Goal: Information Seeking & Learning: Learn about a topic

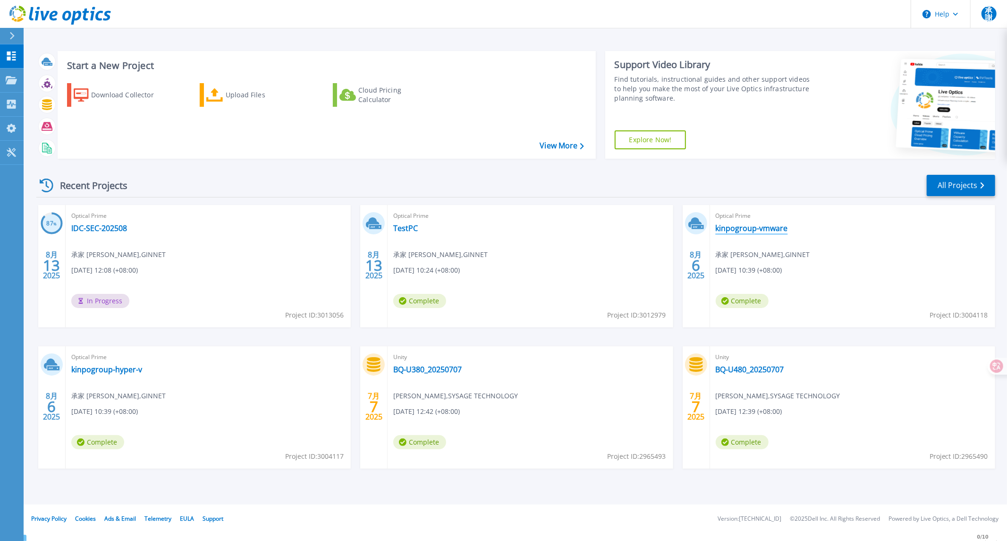
click at [767, 232] on link "kinpogroup-vmware" at bounding box center [752, 227] width 72 height 9
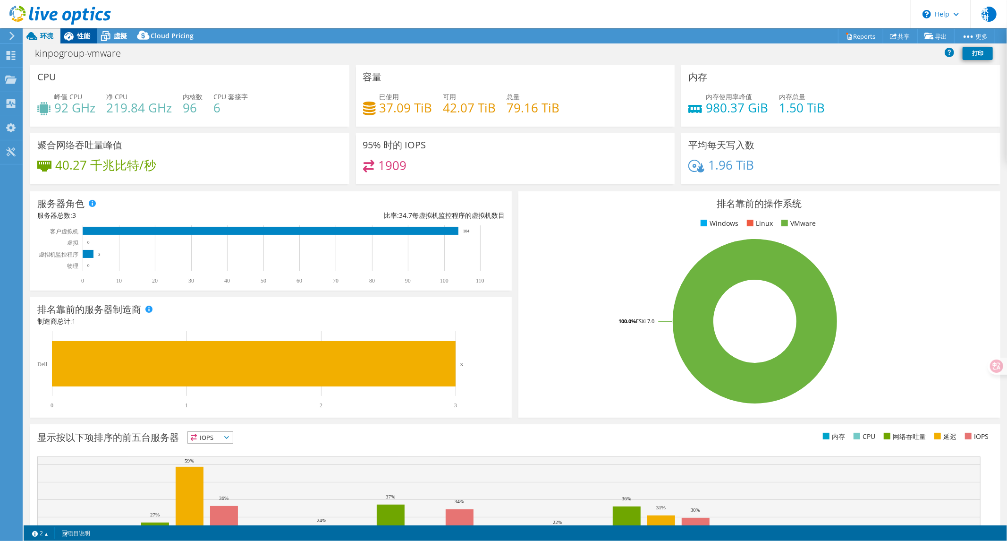
click at [82, 37] on span "性能" at bounding box center [83, 35] width 13 height 9
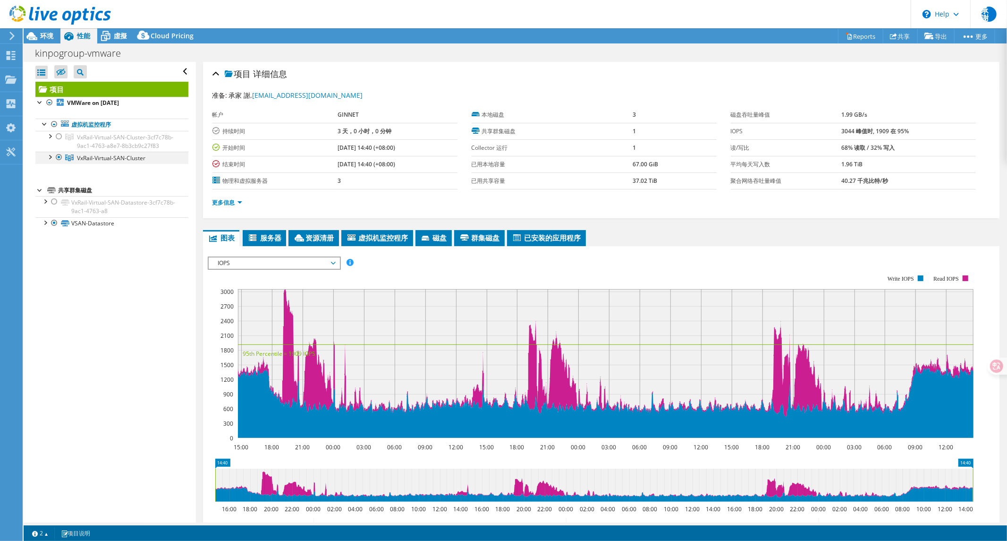
click at [48, 161] on div at bounding box center [49, 156] width 9 height 9
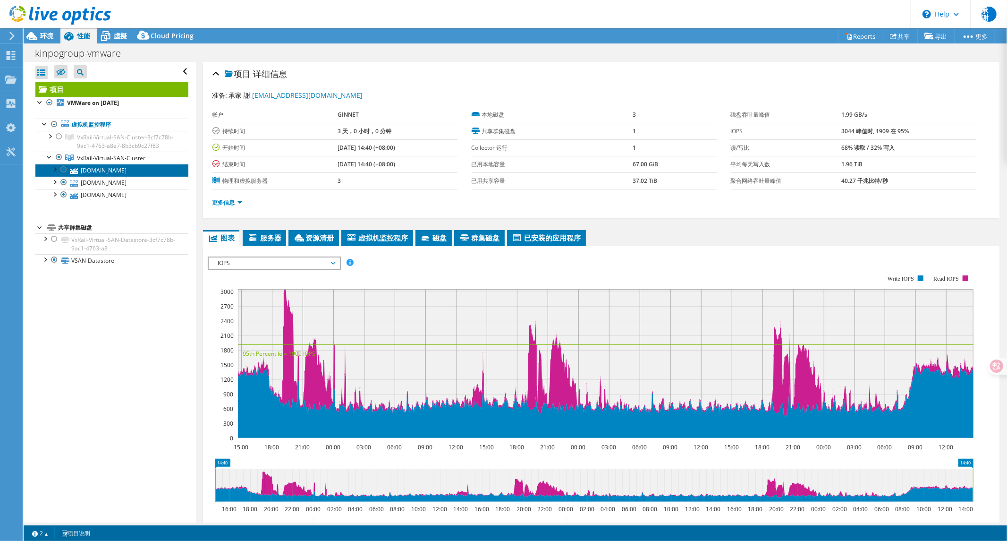
click at [102, 176] on link "[DOMAIN_NAME]" at bounding box center [111, 170] width 153 height 12
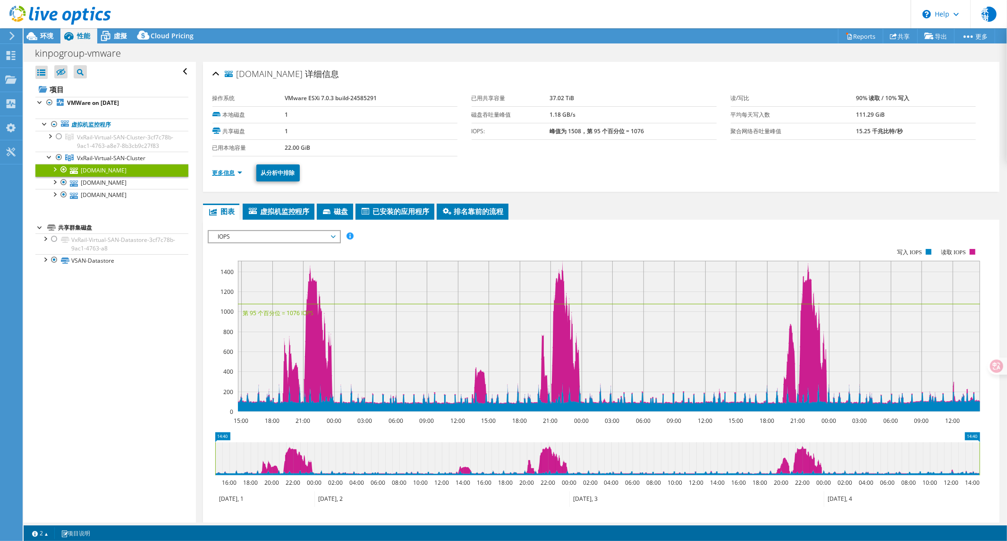
click at [227, 172] on link "更多信息" at bounding box center [227, 173] width 30 height 8
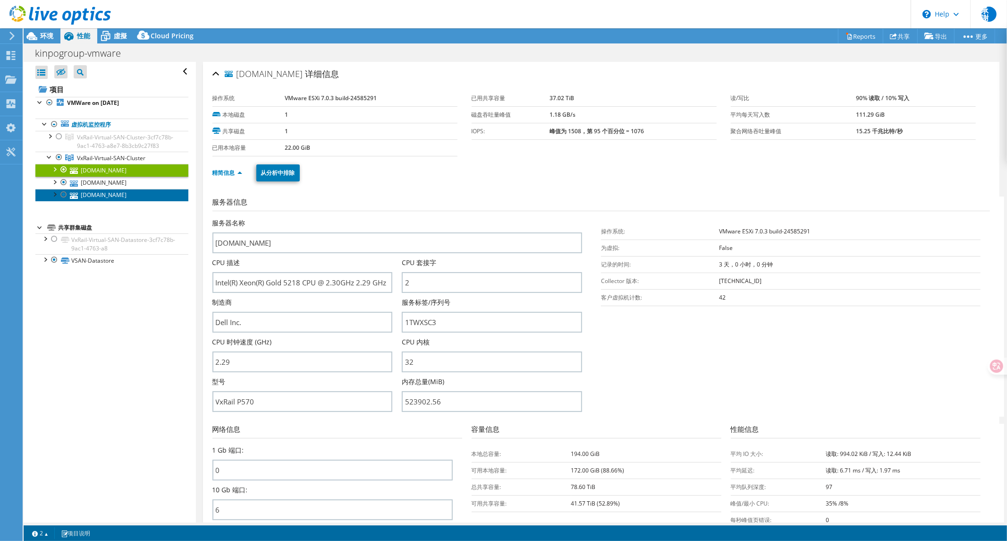
click at [110, 201] on link "[DOMAIN_NAME]" at bounding box center [111, 195] width 153 height 12
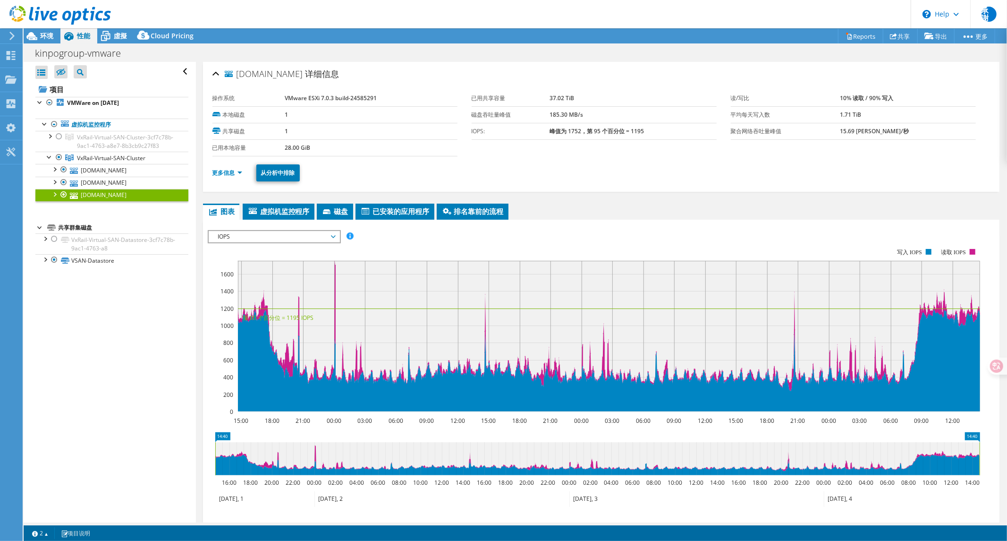
scroll to position [93, 0]
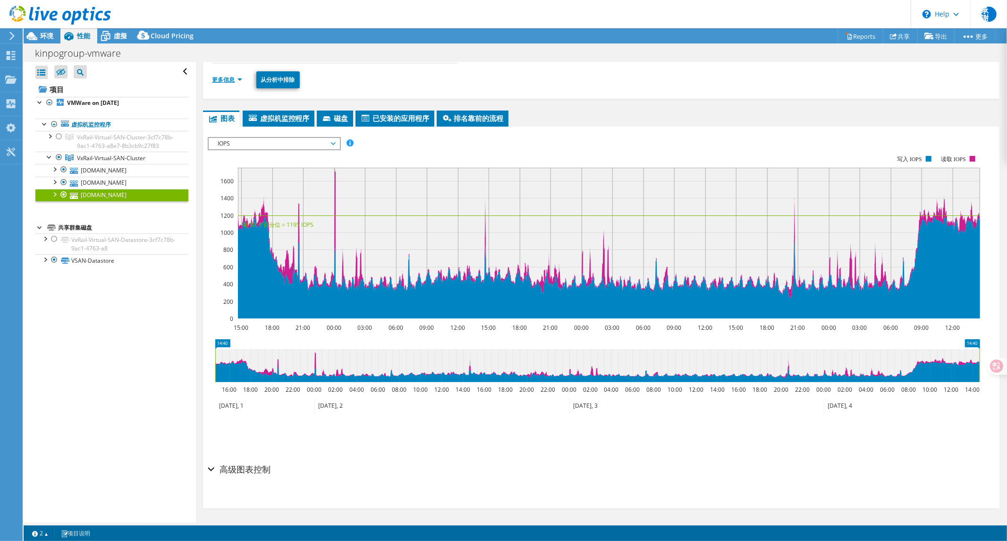
click at [219, 81] on link "更多信息" at bounding box center [227, 80] width 30 height 8
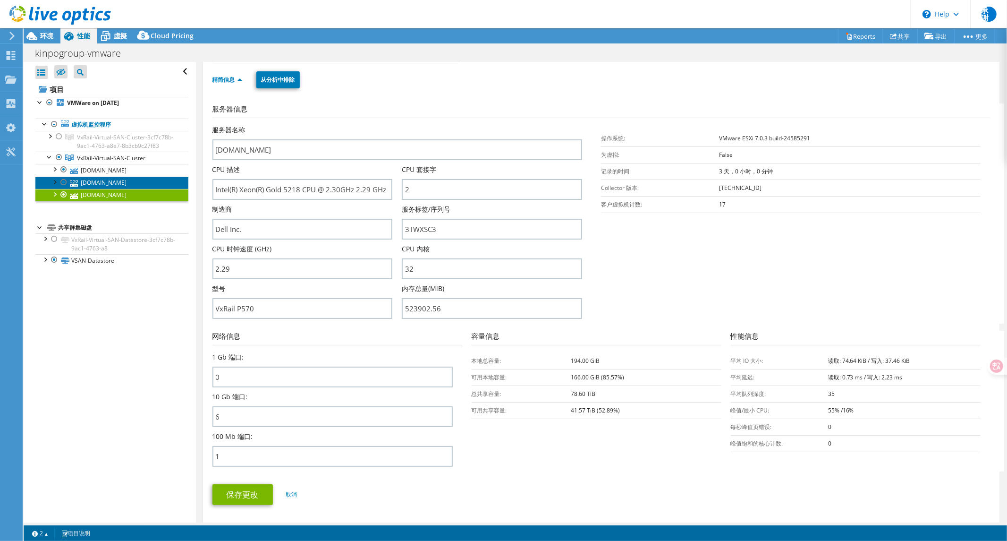
click at [123, 189] on link "[DOMAIN_NAME]" at bounding box center [111, 183] width 153 height 12
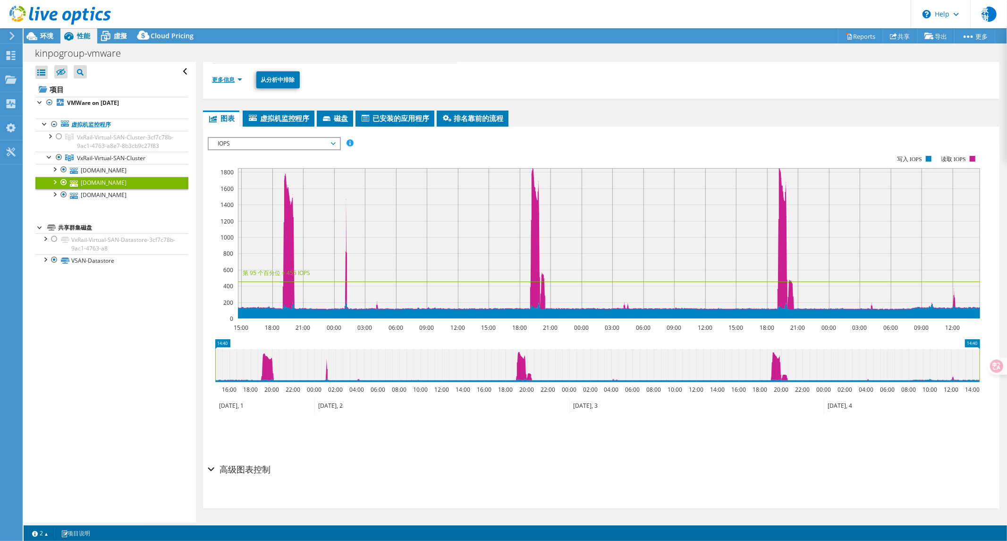
click at [218, 79] on link "更多信息" at bounding box center [227, 80] width 30 height 8
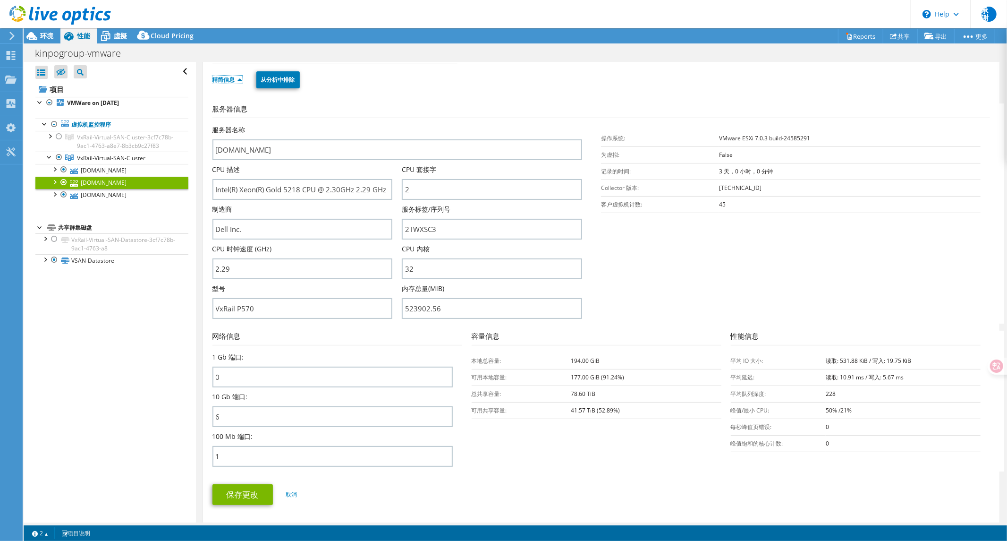
scroll to position [303, 0]
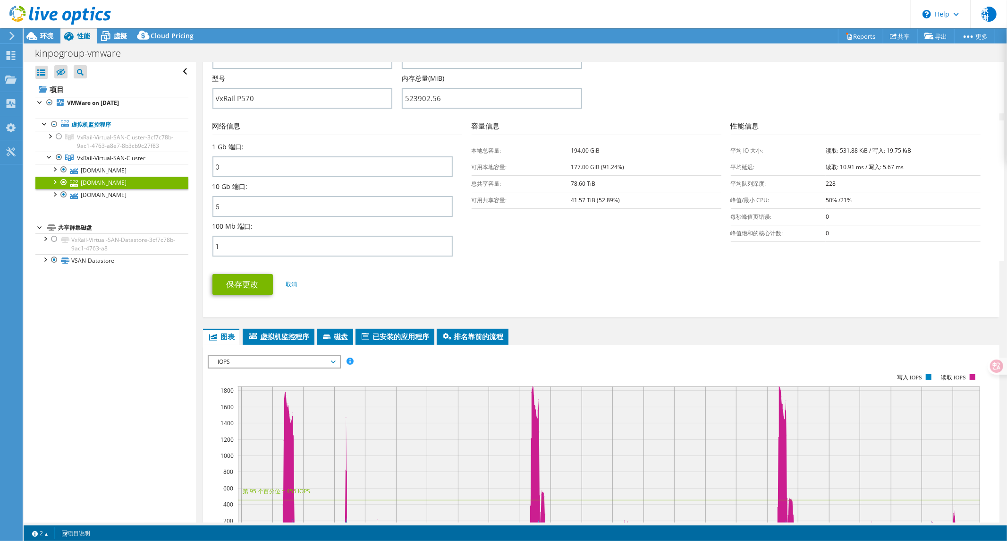
click at [248, 355] on div "IOPS IOPS 磁盘吞吐量 IO 大小 延迟 队列深度 CPU 百分比 内存 页面错误 参与 网络吞吐量 排名靠前的服务器（按页面错误排序） Worklo…" at bounding box center [274, 361] width 133 height 13
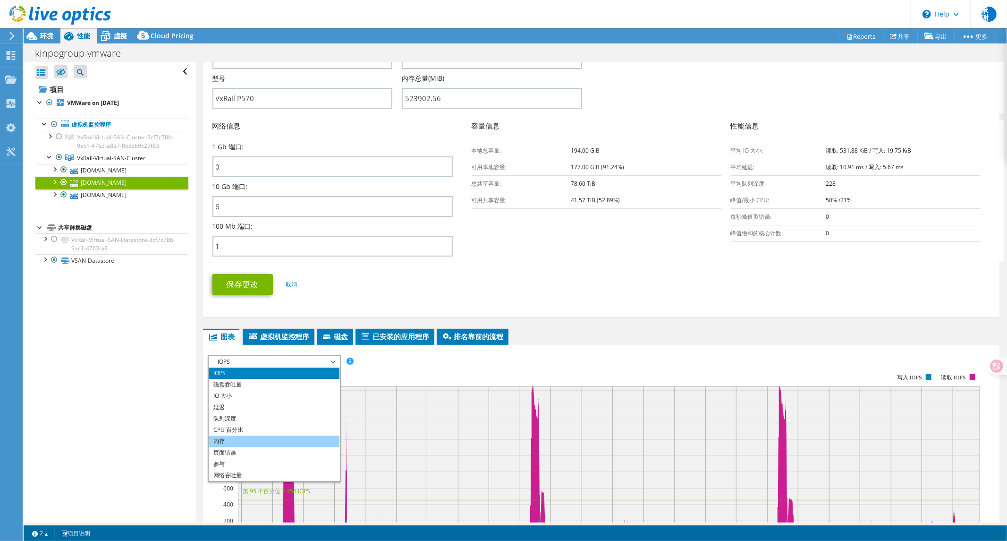
click at [226, 437] on li "内存" at bounding box center [274, 440] width 131 height 11
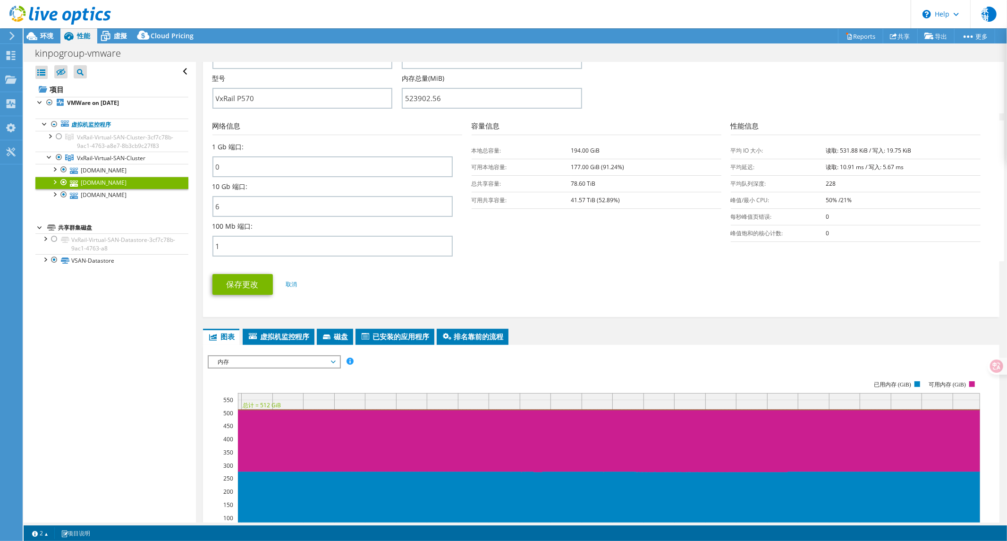
scroll to position [513, 0]
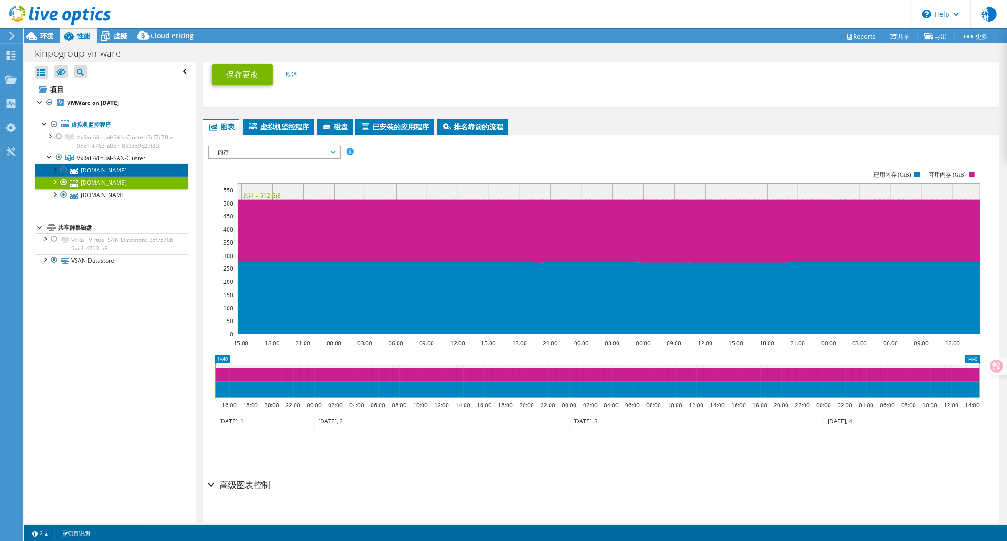
click at [87, 176] on link "[DOMAIN_NAME]" at bounding box center [111, 170] width 153 height 12
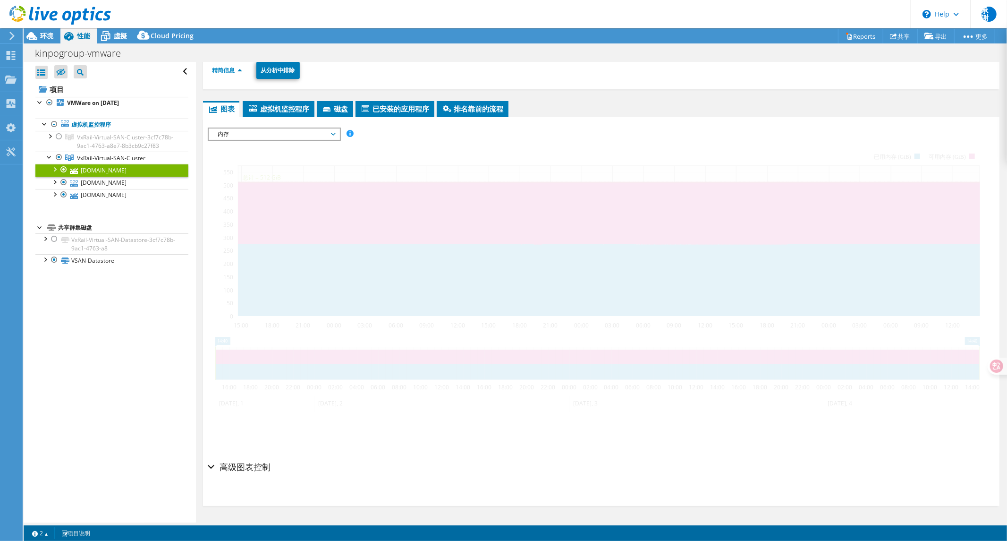
scroll to position [101, 0]
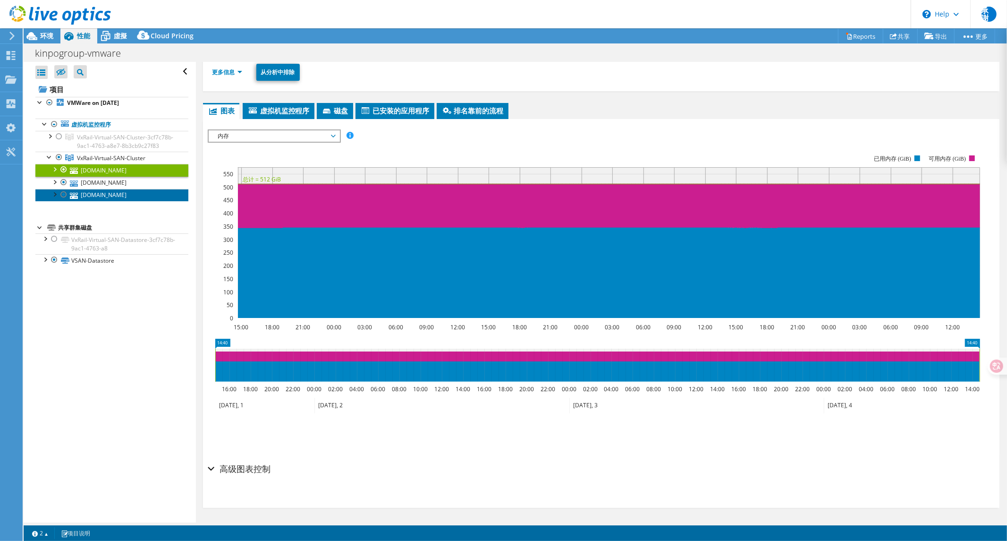
click at [126, 201] on link "[DOMAIN_NAME]" at bounding box center [111, 195] width 153 height 12
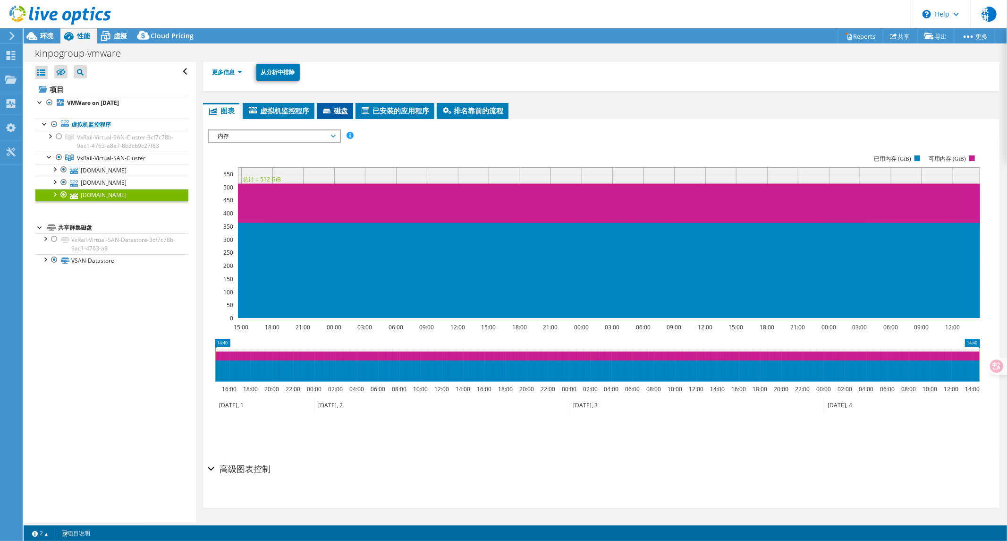
click at [329, 107] on span "磁盘" at bounding box center [335, 110] width 27 height 9
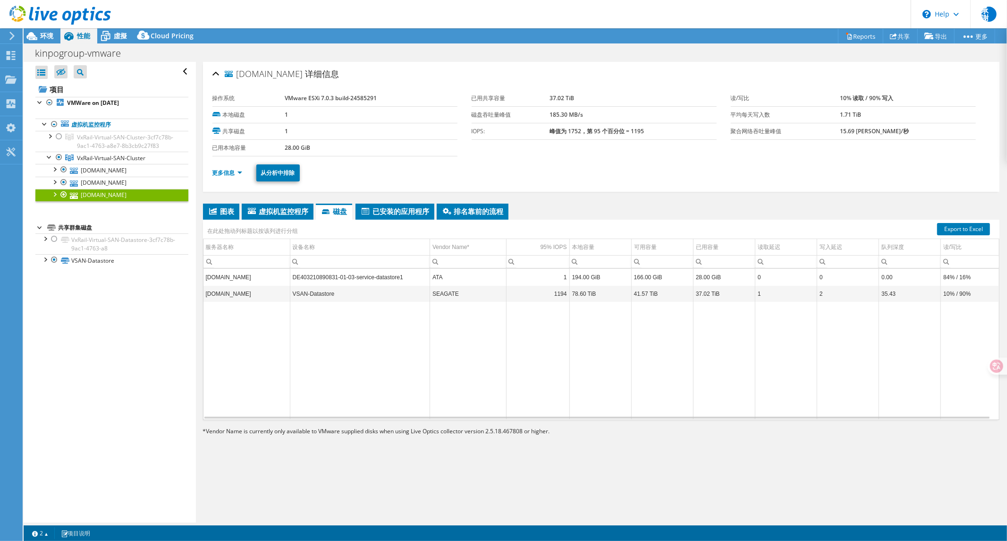
click at [55, 198] on div at bounding box center [54, 193] width 9 height 9
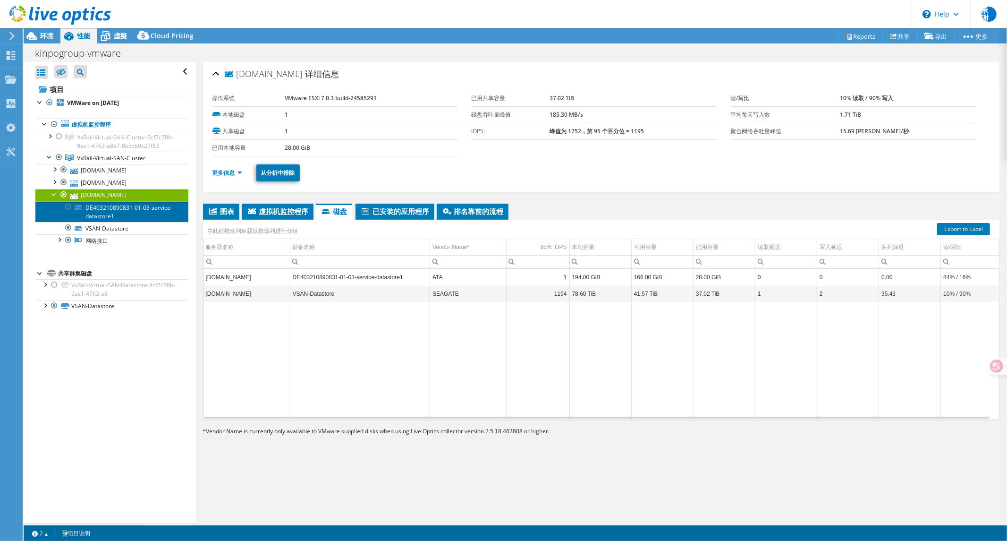
click at [110, 220] on link "DE403210890831-01-03-service-datastore1" at bounding box center [111, 211] width 153 height 21
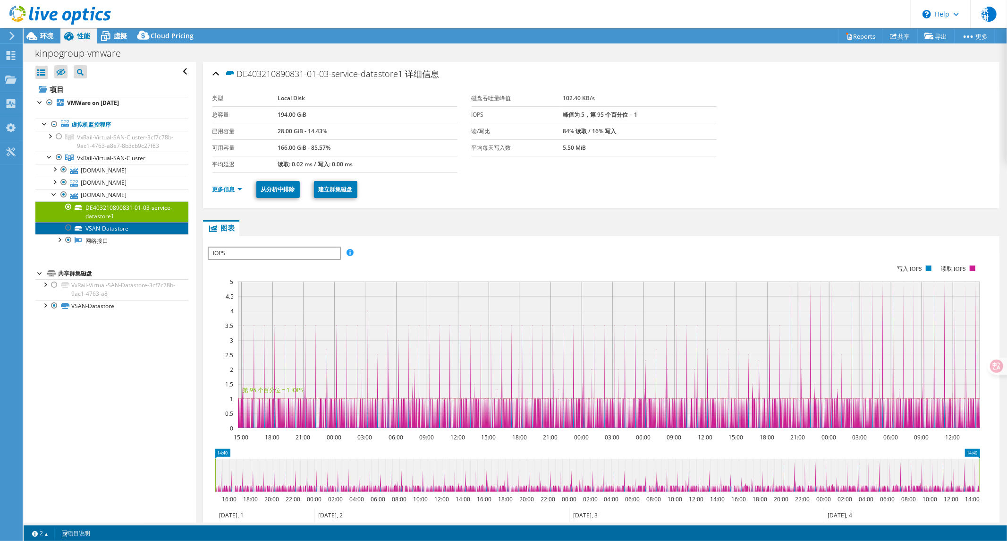
click at [111, 234] on link "VSAN-Datastore" at bounding box center [111, 228] width 153 height 12
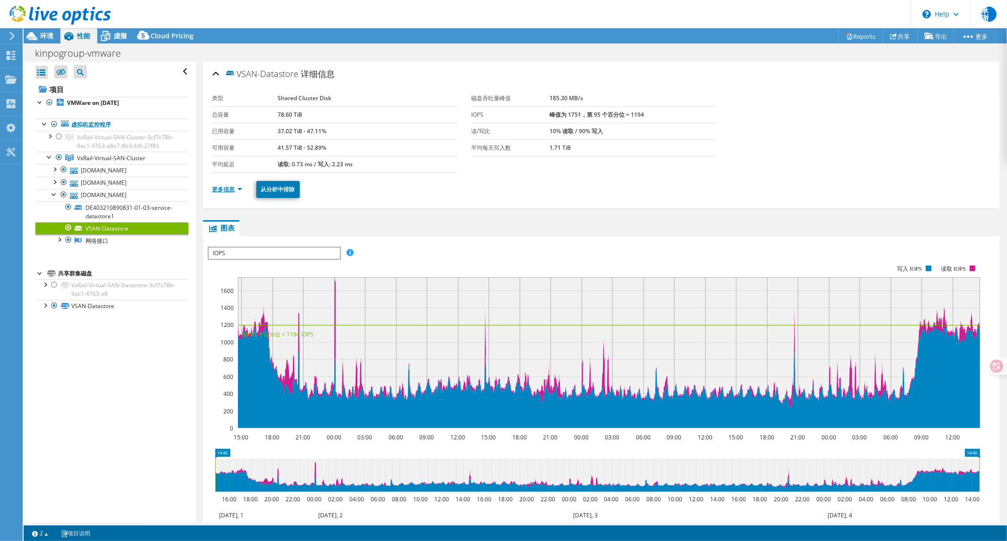
click at [227, 187] on link "更多信息" at bounding box center [227, 189] width 30 height 8
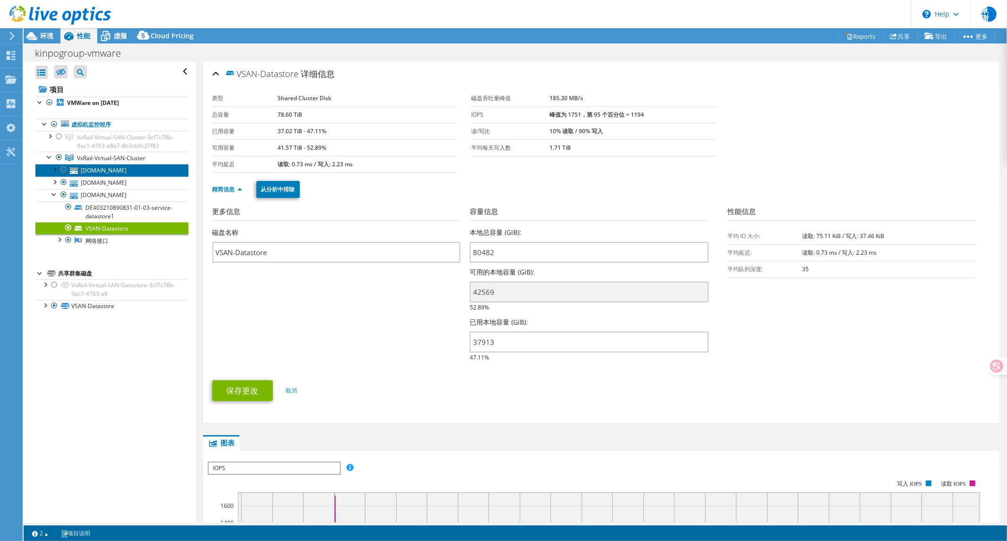
click at [105, 176] on link "[DOMAIN_NAME]" at bounding box center [111, 170] width 153 height 12
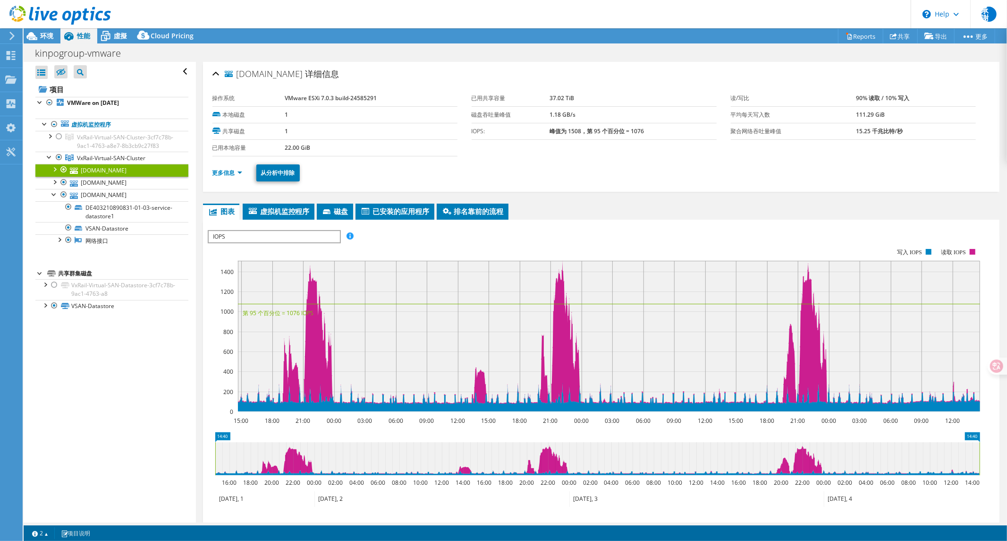
click at [254, 237] on span "IOPS" at bounding box center [274, 236] width 131 height 11
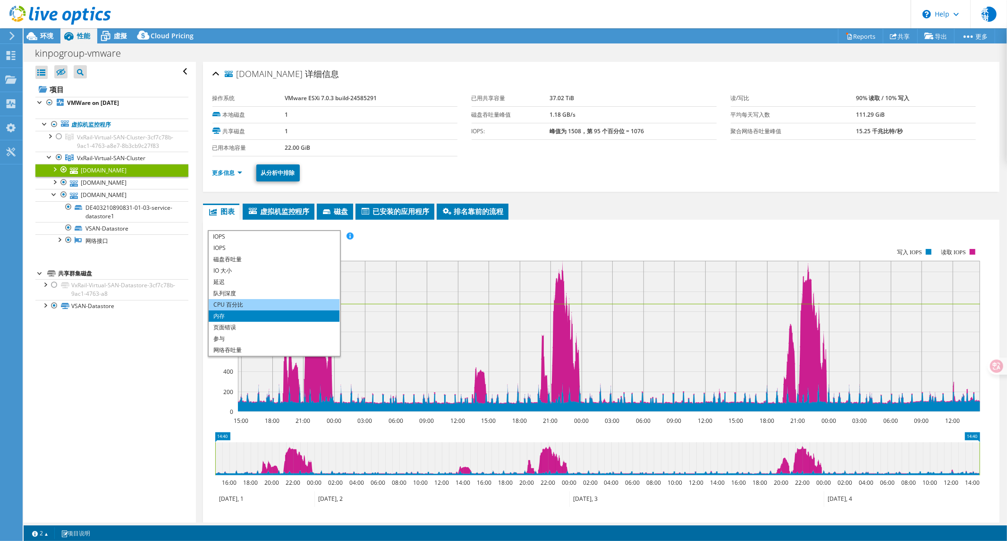
click at [232, 305] on li "CPU 百分比" at bounding box center [274, 304] width 131 height 11
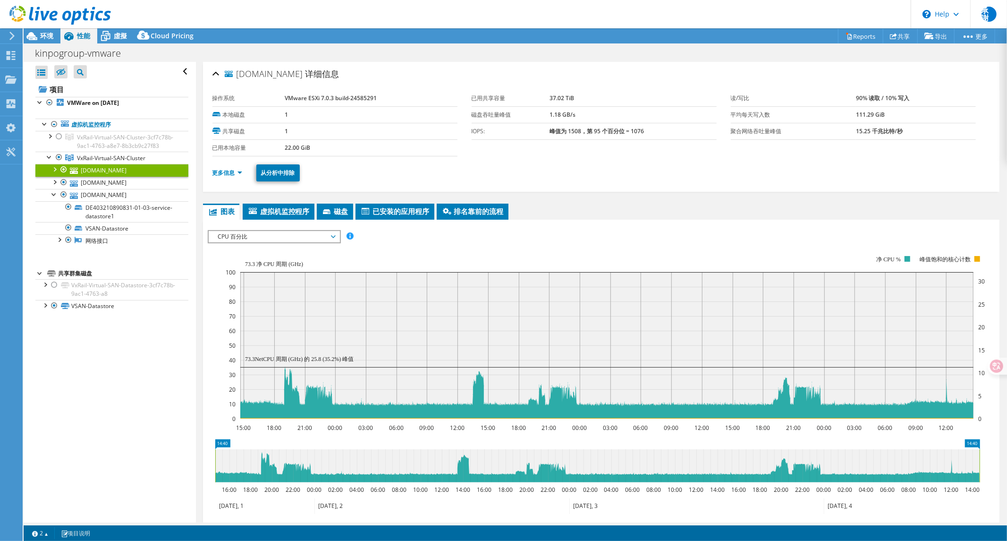
click at [110, 176] on link "[DOMAIN_NAME]" at bounding box center [111, 170] width 153 height 12
click at [110, 189] on link "[DOMAIN_NAME]" at bounding box center [111, 183] width 153 height 12
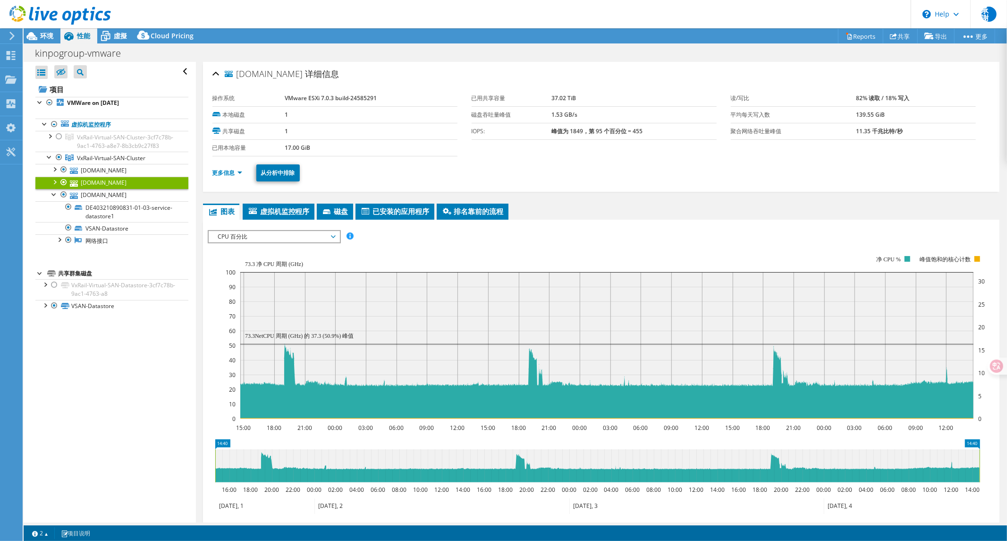
click at [224, 17] on header "承謝 最终用户 承家 [PERSON_NAME] [PERSON_NAME][EMAIL_ADDRESS][DOMAIN_NAME] GINNET My Pr…" at bounding box center [503, 14] width 1007 height 28
click at [108, 201] on link "[DOMAIN_NAME]" at bounding box center [111, 195] width 153 height 12
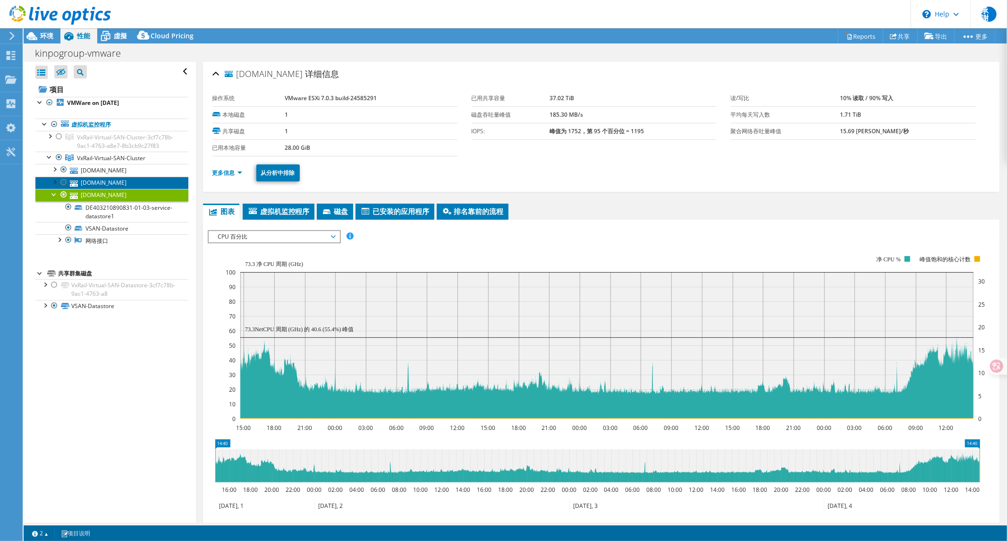
click at [94, 185] on link "[DOMAIN_NAME]" at bounding box center [111, 183] width 153 height 12
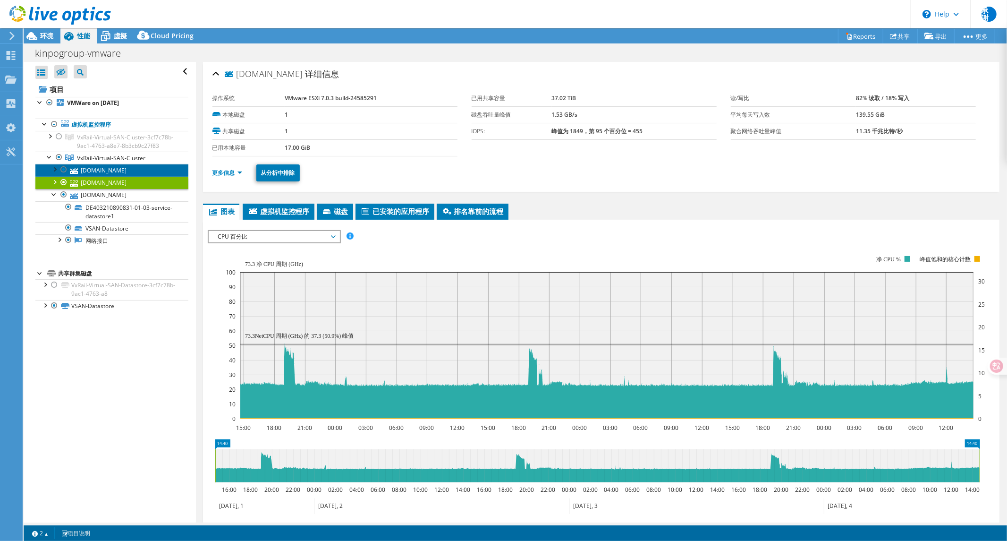
click at [102, 176] on link "[DOMAIN_NAME]" at bounding box center [111, 170] width 153 height 12
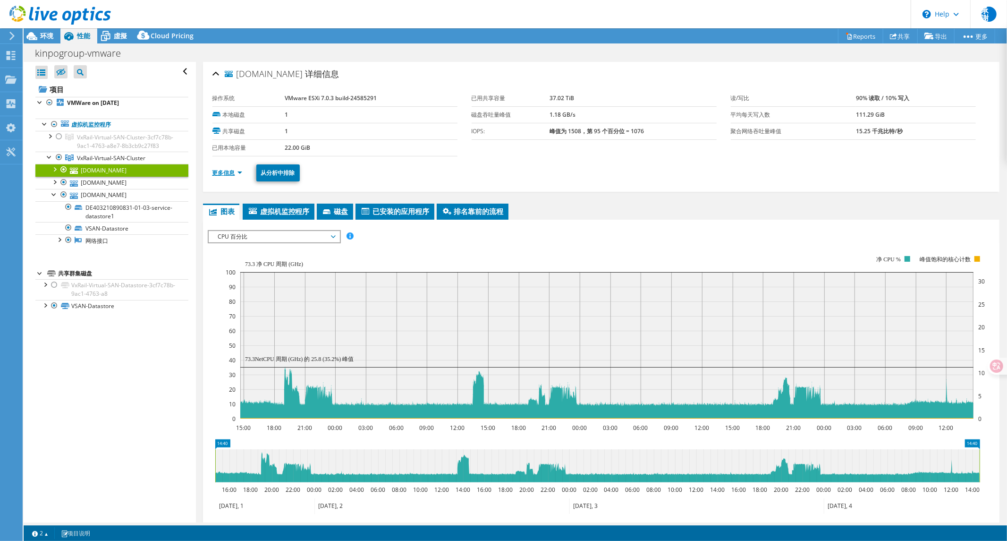
click at [237, 174] on link "更多信息" at bounding box center [227, 173] width 30 height 8
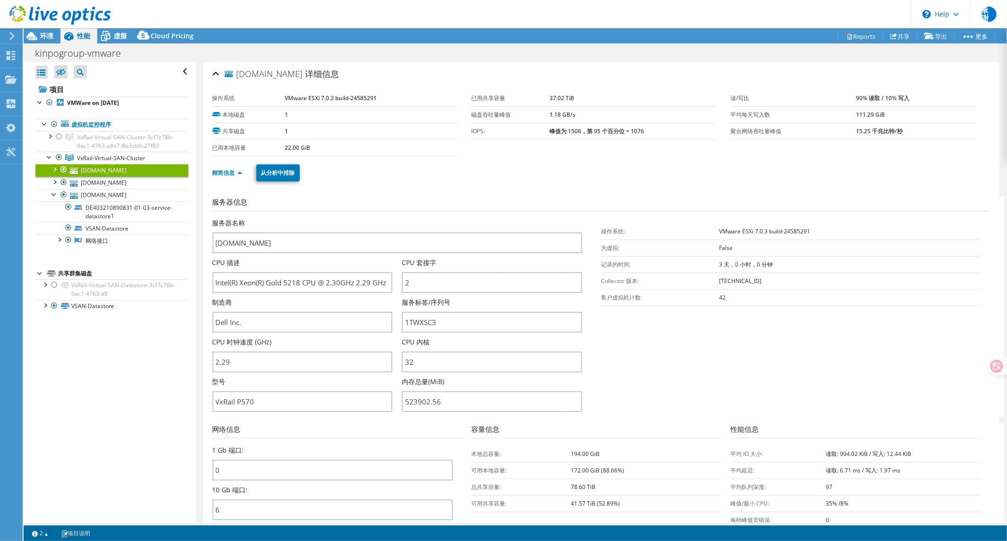
drag, startPoint x: 106, startPoint y: 181, endPoint x: 115, endPoint y: 181, distance: 9.0
click at [106, 176] on link "[DOMAIN_NAME]" at bounding box center [111, 170] width 153 height 12
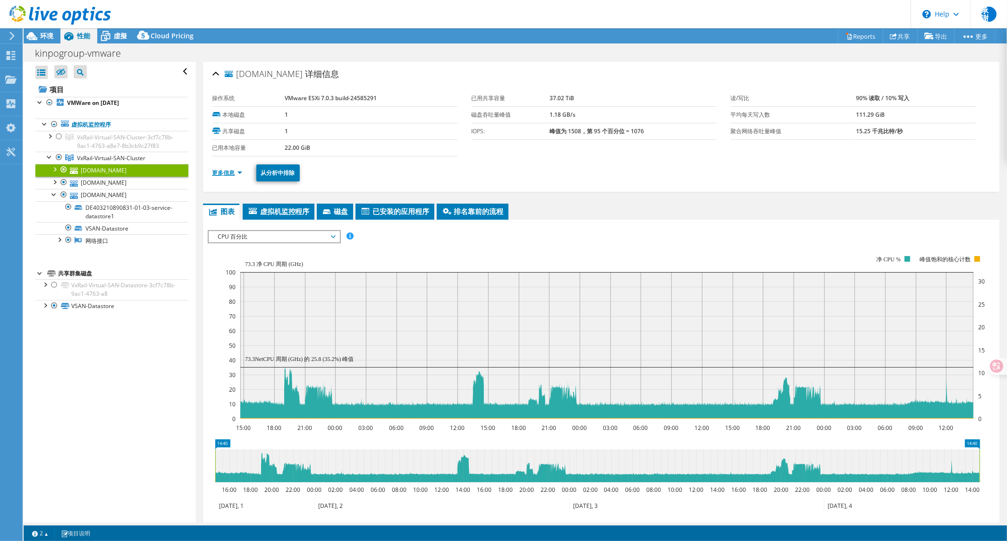
click at [221, 172] on link "更多信息" at bounding box center [227, 173] width 30 height 8
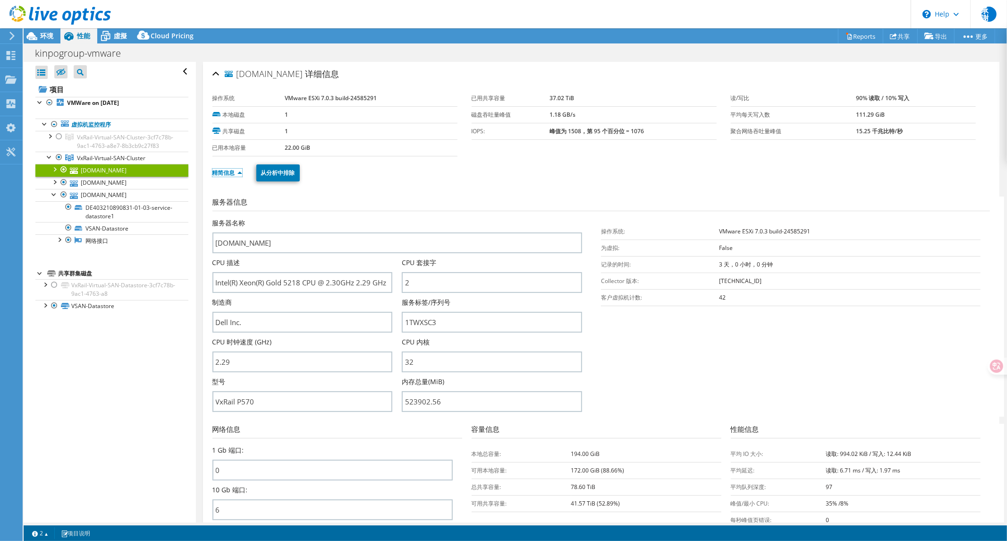
scroll to position [210, 0]
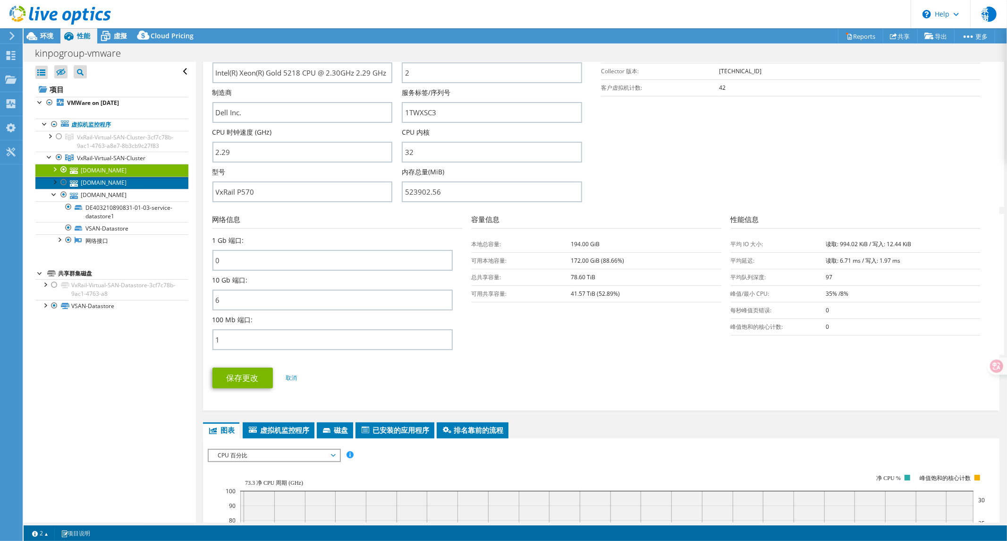
click at [107, 189] on link "[DOMAIN_NAME]" at bounding box center [111, 183] width 153 height 12
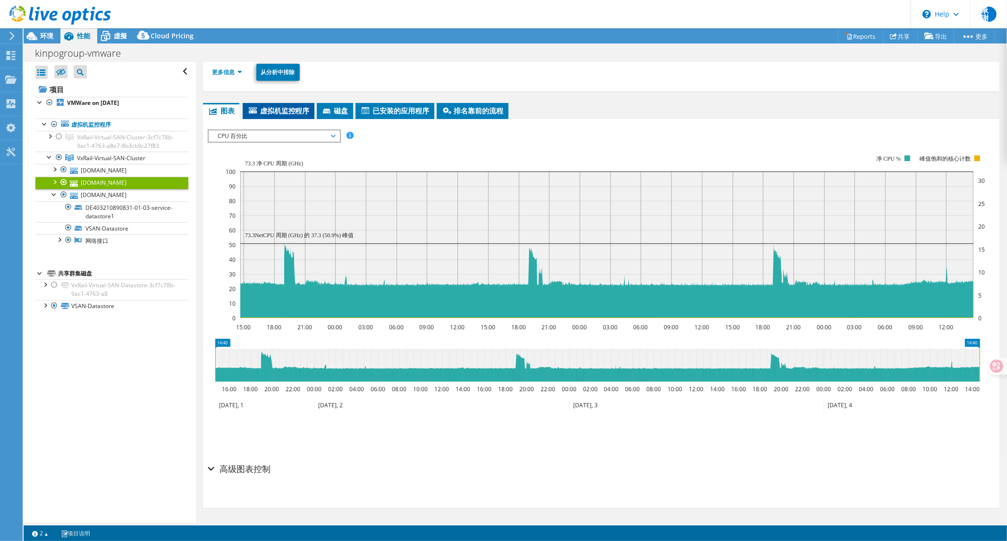
scroll to position [0, 0]
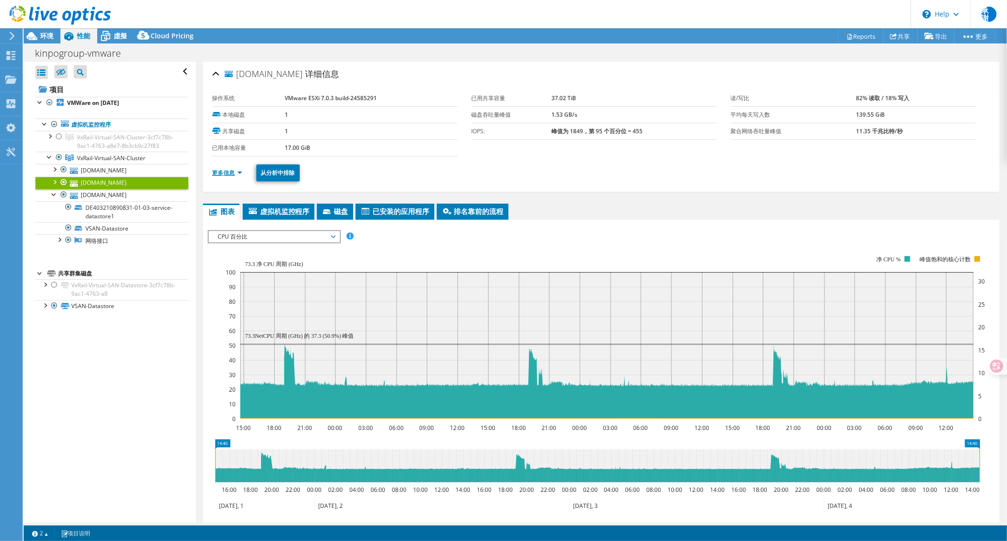
click at [222, 171] on link "更多信息" at bounding box center [227, 173] width 30 height 8
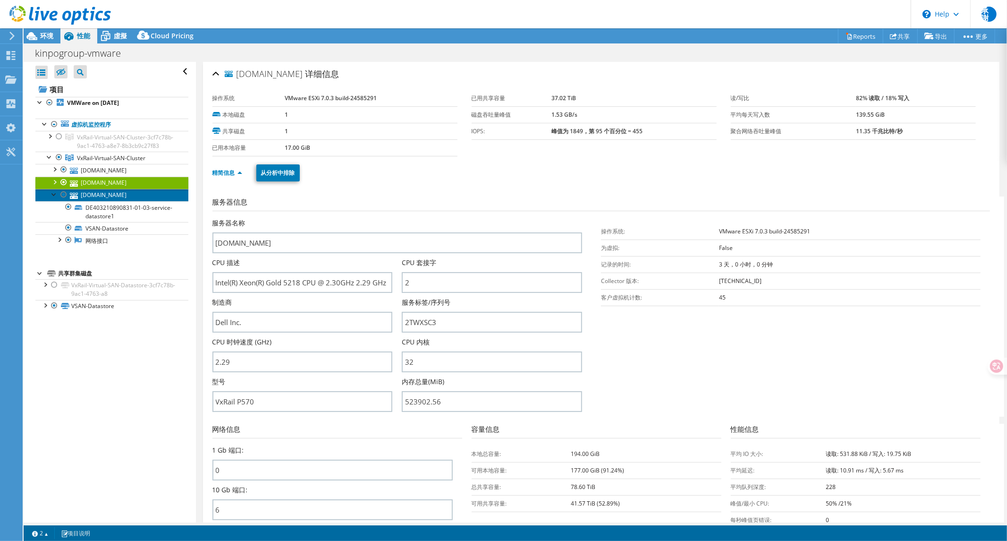
click at [114, 201] on link "[DOMAIN_NAME]" at bounding box center [111, 195] width 153 height 12
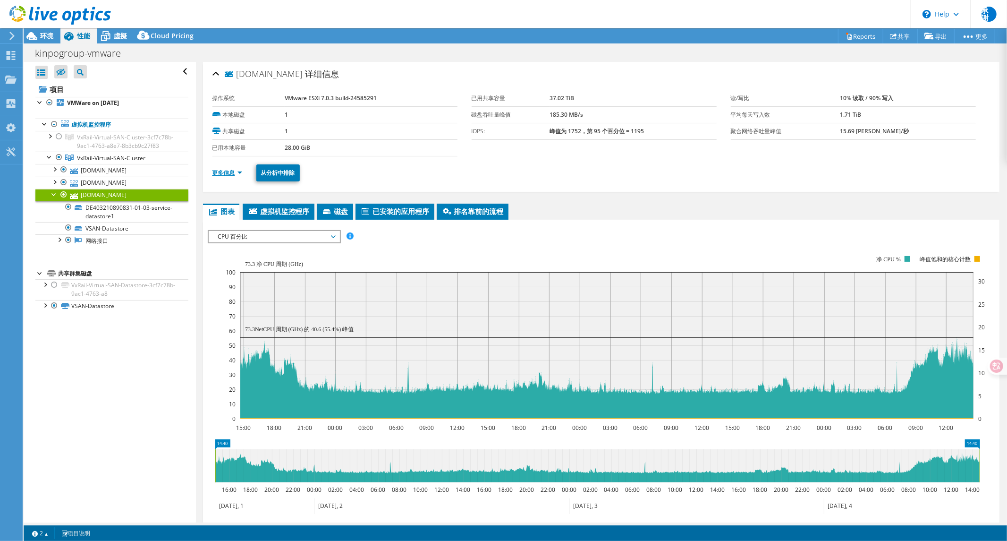
click at [222, 175] on link "更多信息" at bounding box center [227, 173] width 30 height 8
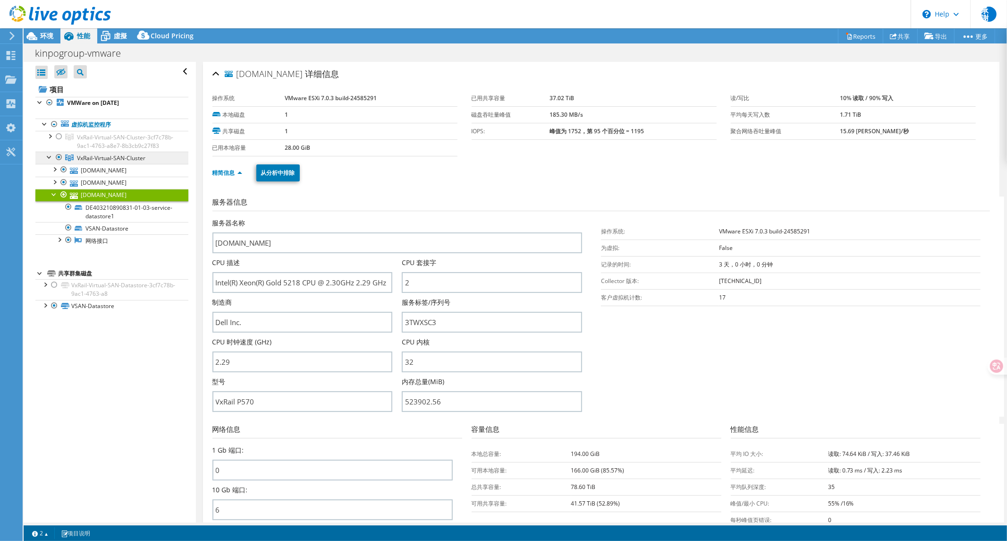
click at [97, 152] on link "VxRail-Virtual-SAN-Cluster" at bounding box center [111, 141] width 153 height 21
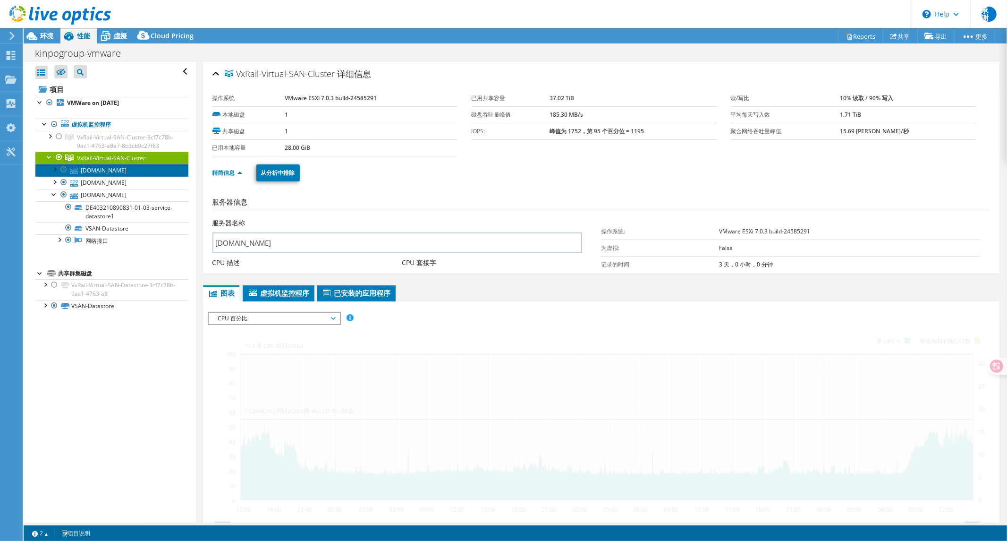
click at [95, 176] on link "[DOMAIN_NAME]" at bounding box center [111, 170] width 153 height 12
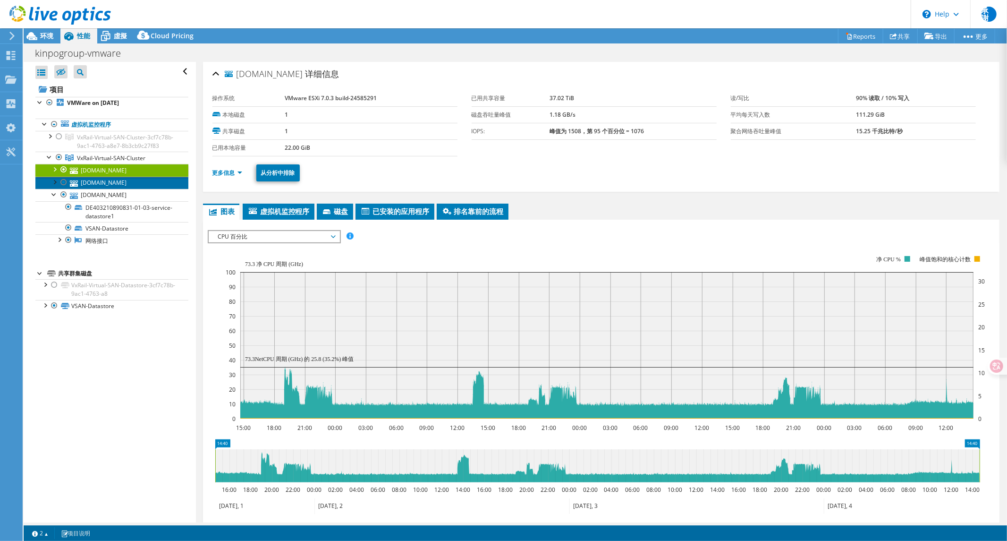
click at [127, 189] on link "[DOMAIN_NAME]" at bounding box center [111, 183] width 153 height 12
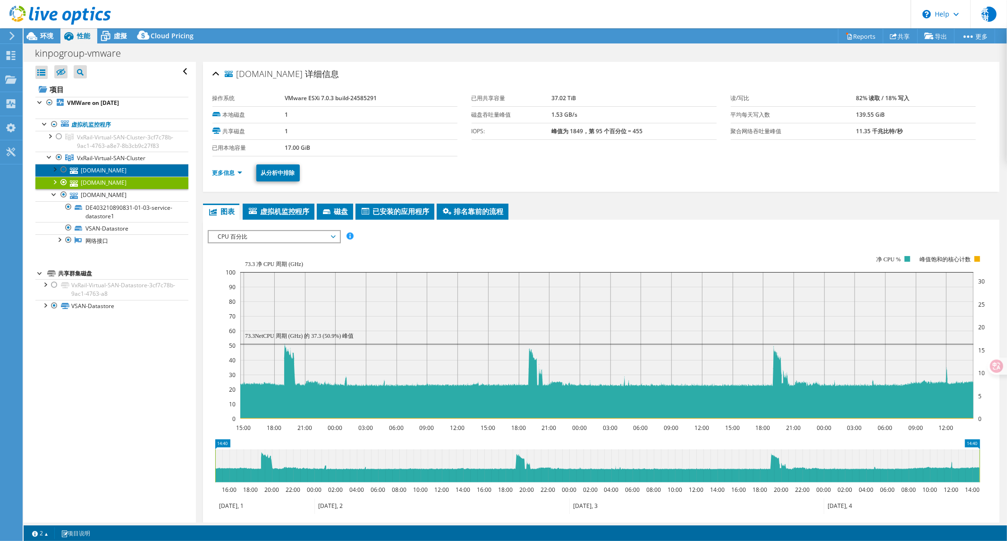
click at [119, 176] on link "[DOMAIN_NAME]" at bounding box center [111, 170] width 153 height 12
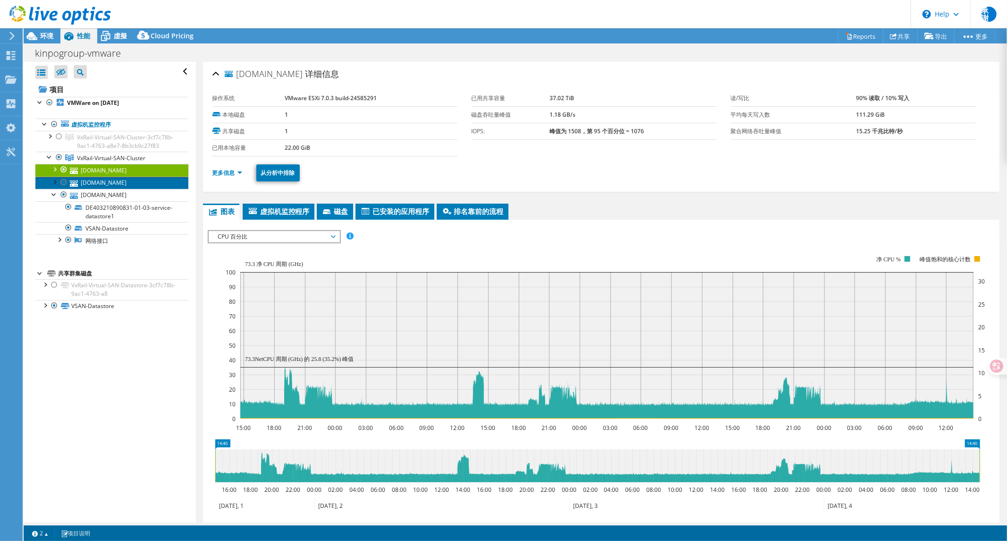
click at [110, 189] on link "[DOMAIN_NAME]" at bounding box center [111, 183] width 153 height 12
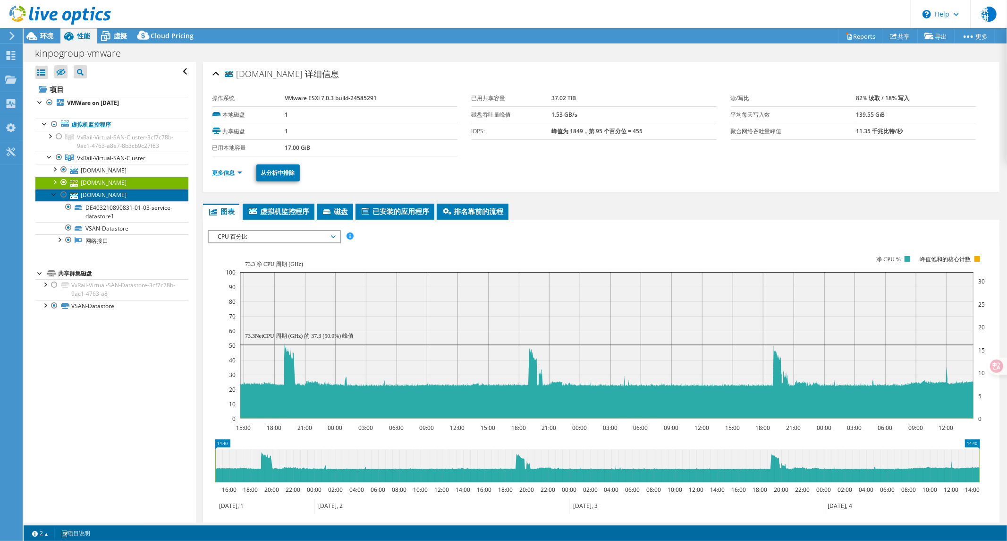
click at [130, 201] on link "[DOMAIN_NAME]" at bounding box center [111, 195] width 153 height 12
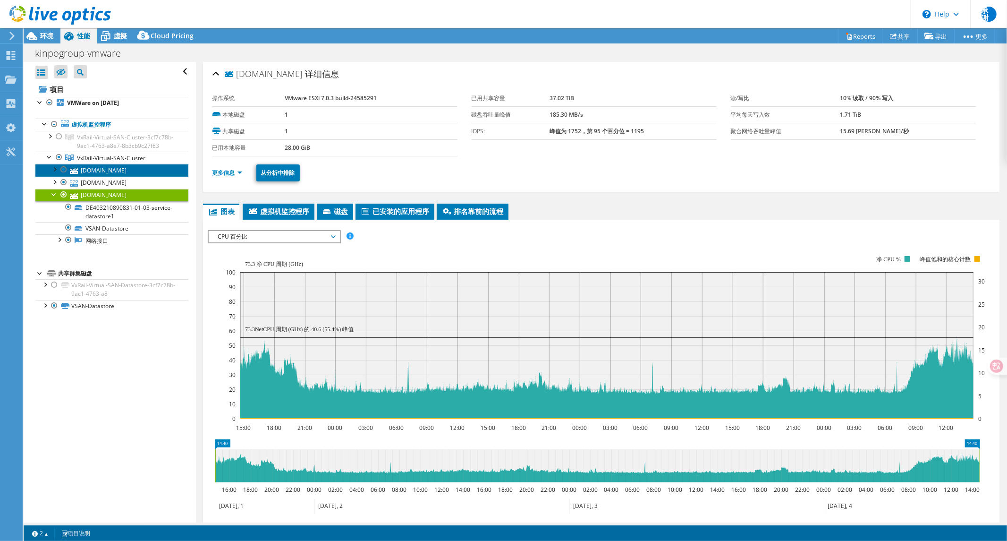
click at [121, 176] on link "[DOMAIN_NAME]" at bounding box center [111, 170] width 153 height 12
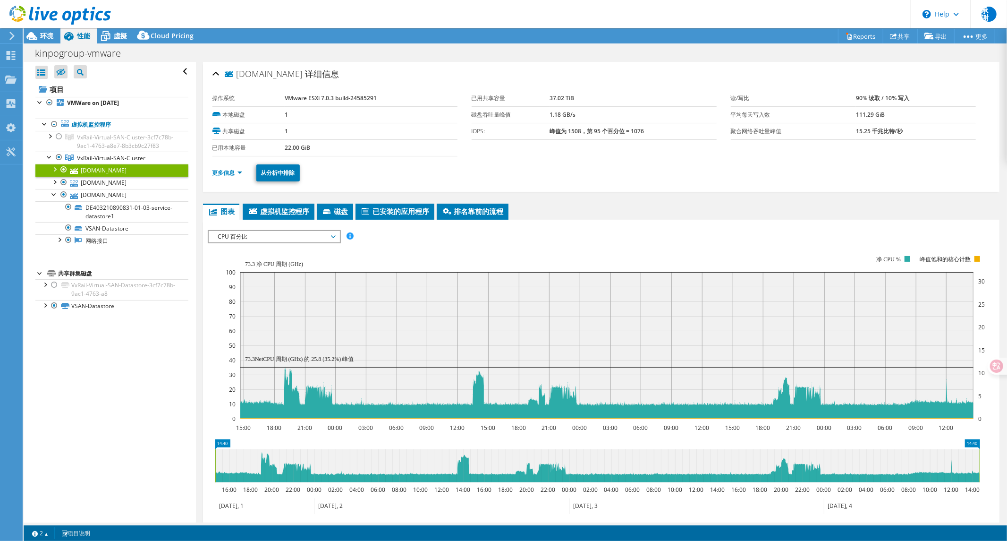
click at [281, 237] on span "CPU 百分比" at bounding box center [273, 236] width 121 height 11
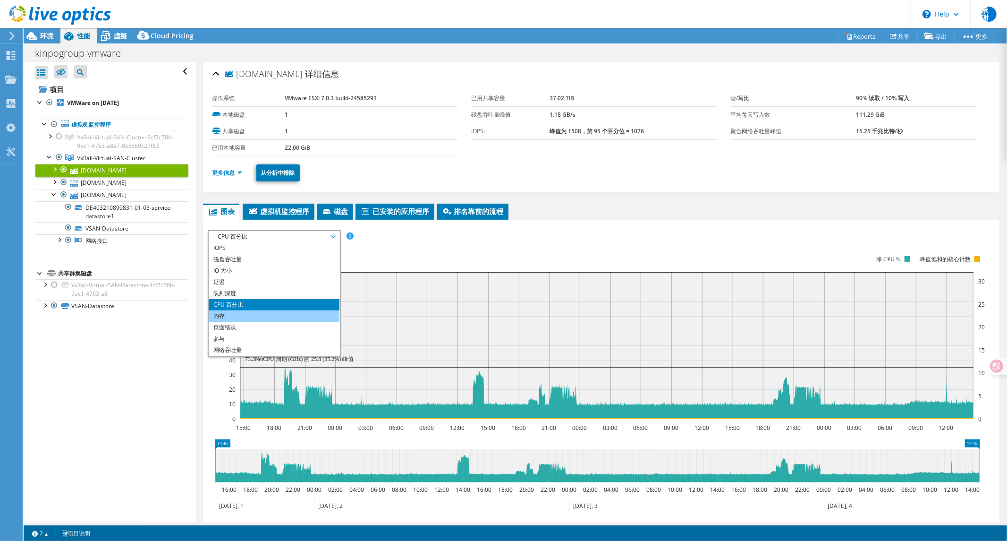
click at [227, 317] on li "内存" at bounding box center [274, 315] width 131 height 11
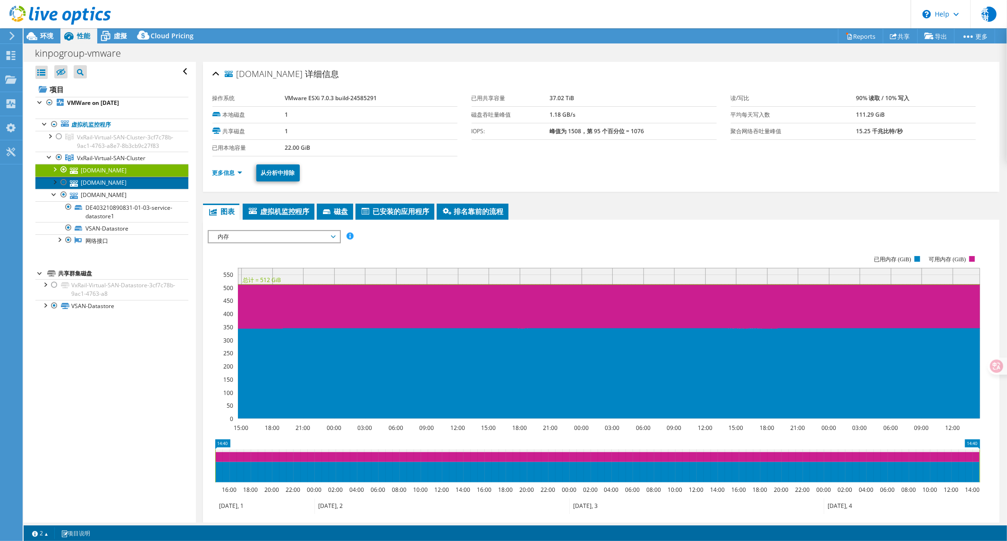
click at [108, 189] on link "[DOMAIN_NAME]" at bounding box center [111, 183] width 153 height 12
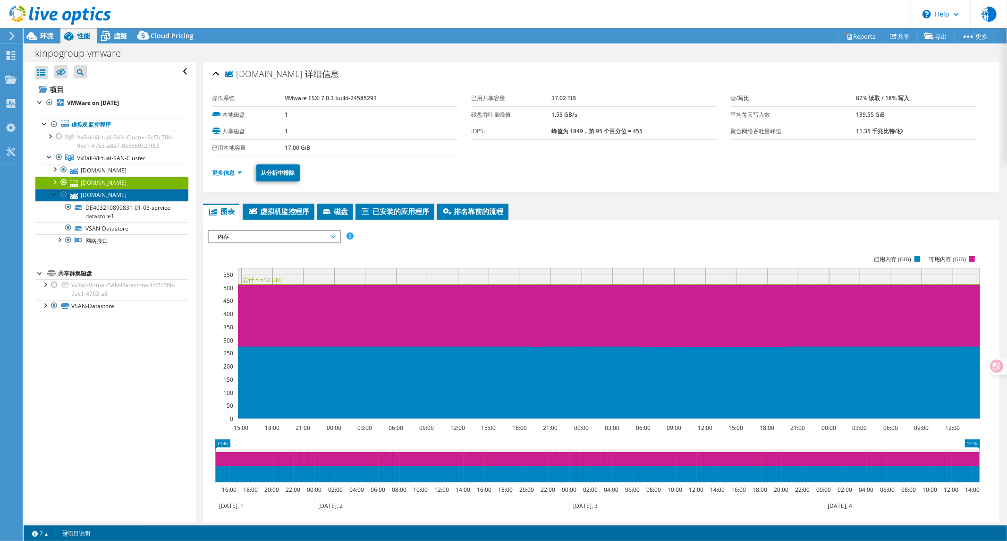
click at [102, 201] on link "[DOMAIN_NAME]" at bounding box center [111, 195] width 153 height 12
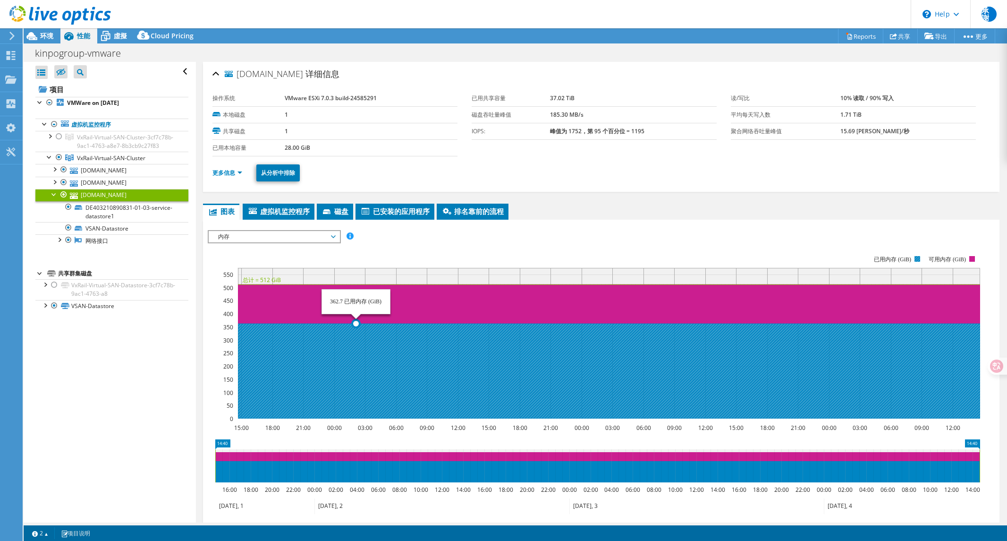
select select "USD"
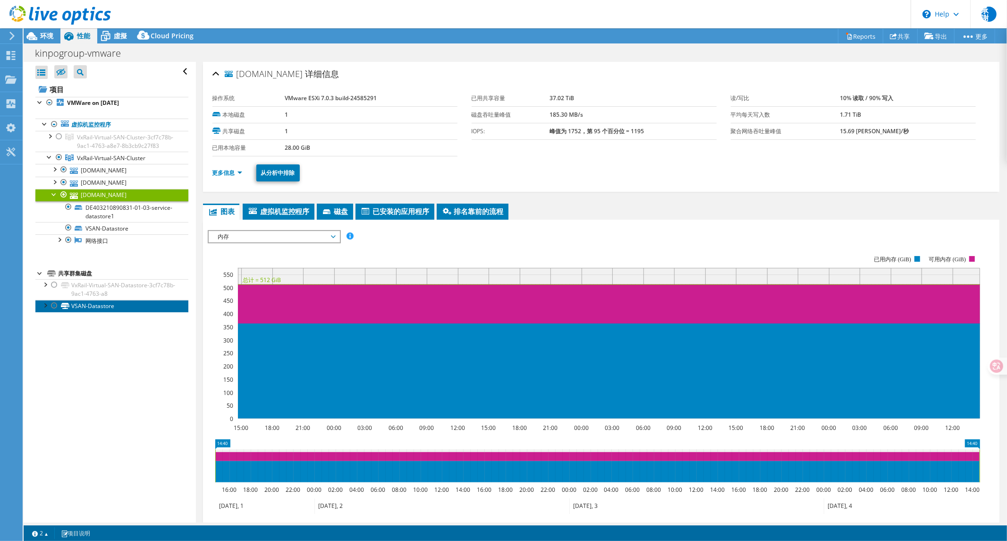
click at [103, 312] on link "VSAN-Datastore" at bounding box center [111, 306] width 153 height 12
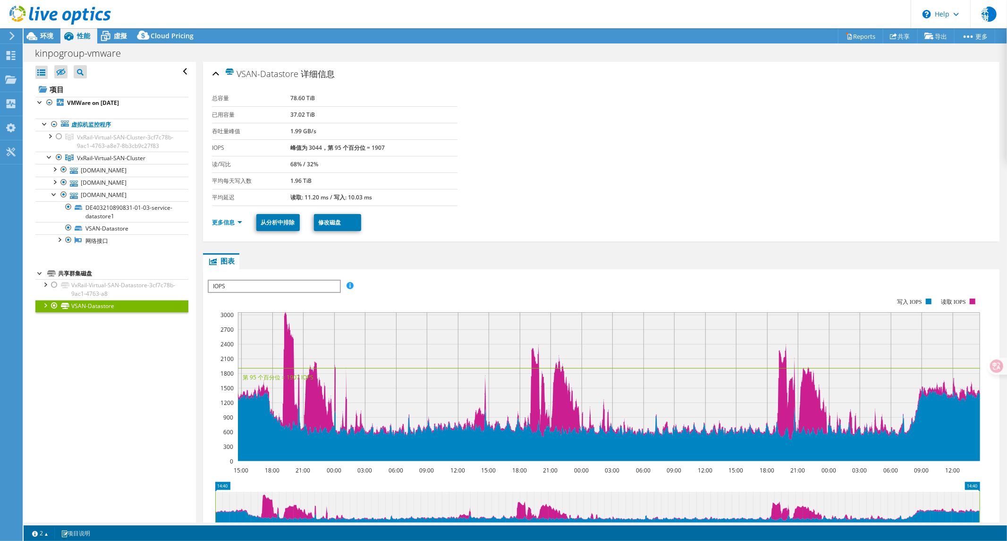
click at [268, 282] on span "IOPS" at bounding box center [274, 285] width 131 height 11
click at [230, 306] on li "磁盘吞吐量" at bounding box center [274, 308] width 131 height 11
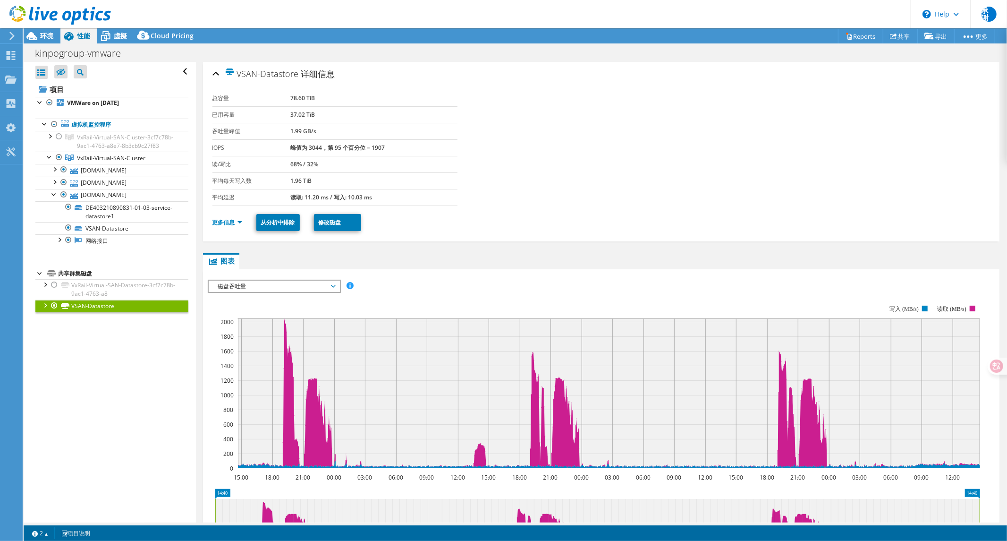
click at [263, 284] on span "磁盘吞吐量" at bounding box center [273, 285] width 121 height 11
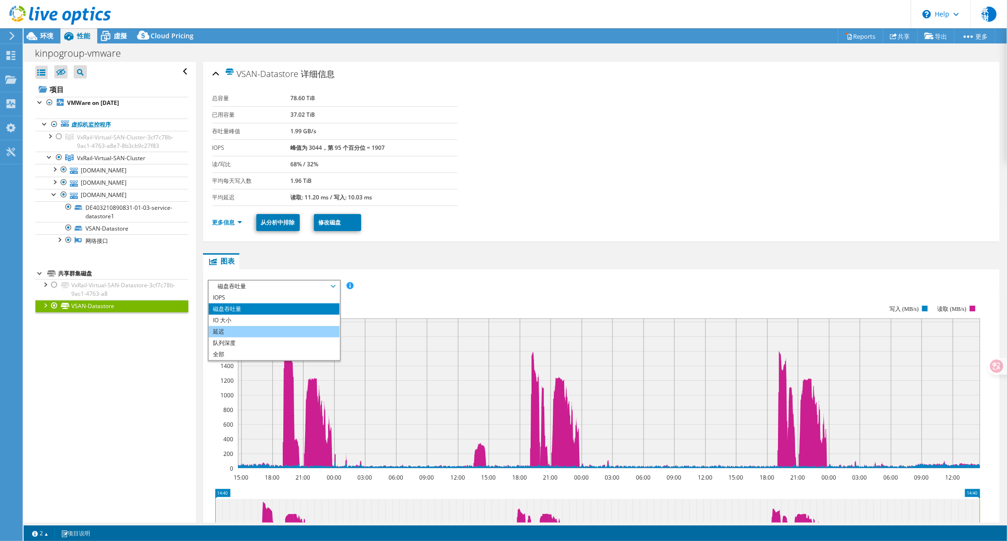
click at [224, 331] on li "延迟" at bounding box center [274, 331] width 131 height 11
